Goal: Task Accomplishment & Management: Use online tool/utility

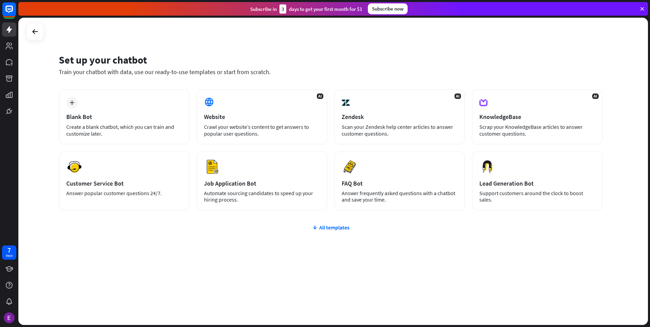
click at [142, 64] on div "Set up your chatbot" at bounding box center [331, 59] width 544 height 13
drag, startPoint x: 142, startPoint y: 64, endPoint x: 141, endPoint y: 77, distance: 13.6
click at [141, 77] on div "Set up your chatbot Train your chatbot with data, use our ready-to-use template…" at bounding box center [331, 68] width 544 height 41
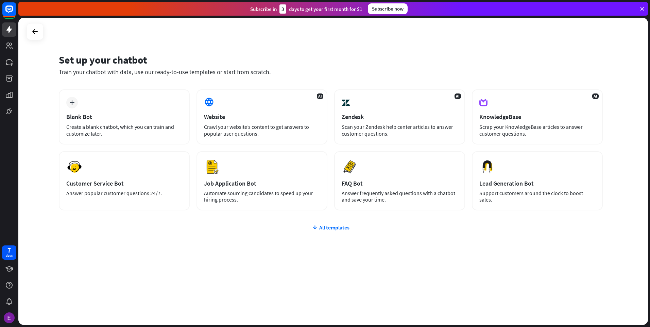
drag, startPoint x: 141, startPoint y: 77, endPoint x: 132, endPoint y: 53, distance: 25.8
click at [132, 53] on div "Set up your chatbot Train your chatbot with data, use our ready-to-use template…" at bounding box center [331, 68] width 544 height 41
click at [132, 113] on div "plus Blank Bot Create a blank chatbot, which you can train and customize later." at bounding box center [124, 116] width 131 height 55
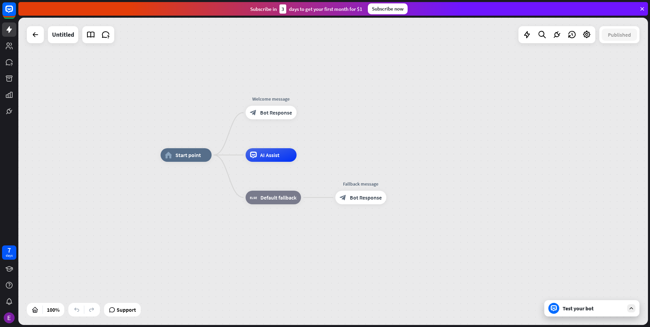
drag, startPoint x: 350, startPoint y: 178, endPoint x: 337, endPoint y: 149, distance: 31.4
click at [337, 155] on div "home_2 Start point Welcome message block_bot_response Bot Response AI Assist bl…" at bounding box center [476, 308] width 630 height 307
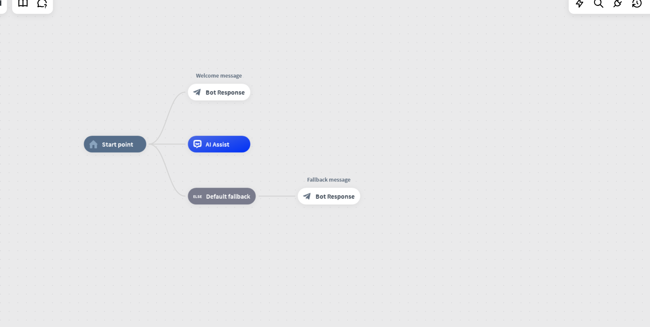
drag, startPoint x: 558, startPoint y: 33, endPoint x: 435, endPoint y: 113, distance: 147.3
click at [435, 113] on div "home_2 Start point Welcome message block_bot_response Bot Response AI Assist bl…" at bounding box center [333, 171] width 630 height 307
